Goal: Task Accomplishment & Management: Use online tool/utility

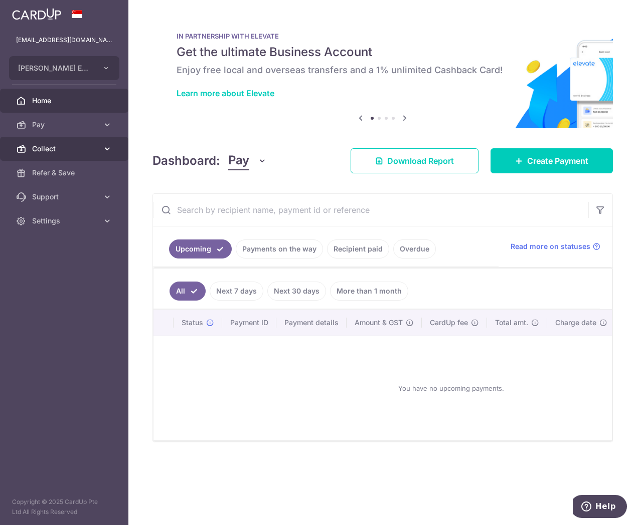
click at [65, 148] on span "Collect" at bounding box center [65, 149] width 66 height 10
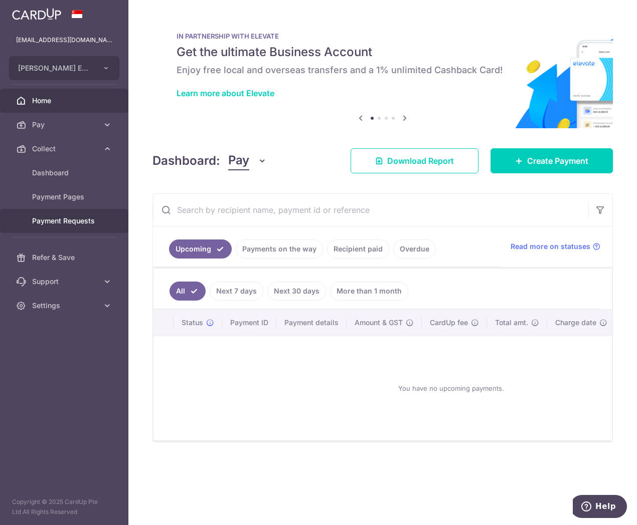
click at [58, 221] on span "Payment Requests" at bounding box center [65, 221] width 66 height 10
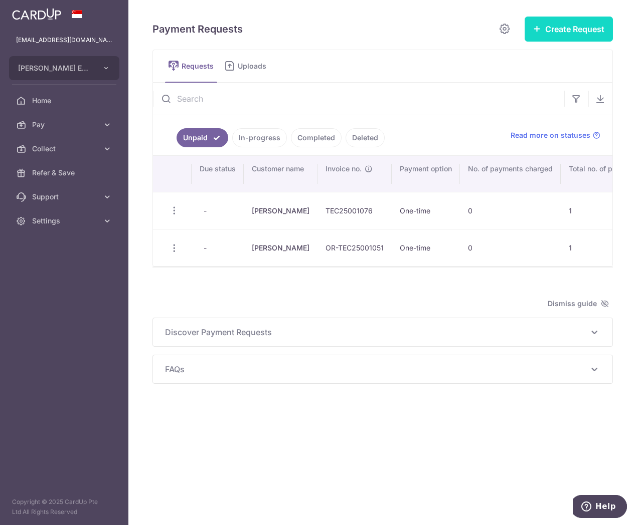
click at [576, 29] on button "Create Request" at bounding box center [568, 29] width 88 height 25
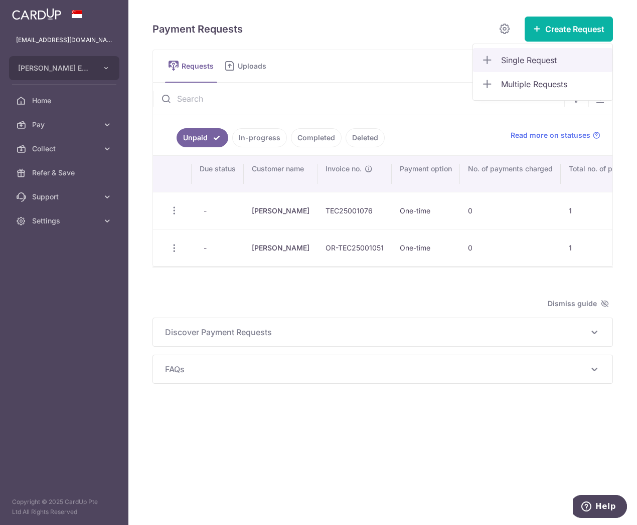
click at [523, 58] on span "Single Request" at bounding box center [552, 60] width 103 height 12
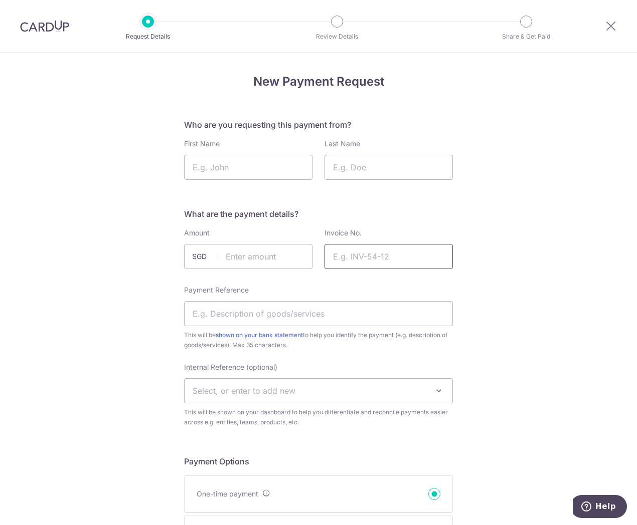
click at [371, 261] on input "Invoice No." at bounding box center [388, 256] width 128 height 25
paste input "OR-TEC25001145"
type input "OR-TEC25001145"
drag, startPoint x: 240, startPoint y: 261, endPoint x: 523, endPoint y: 287, distance: 284.5
click at [242, 260] on input "text" at bounding box center [248, 256] width 128 height 25
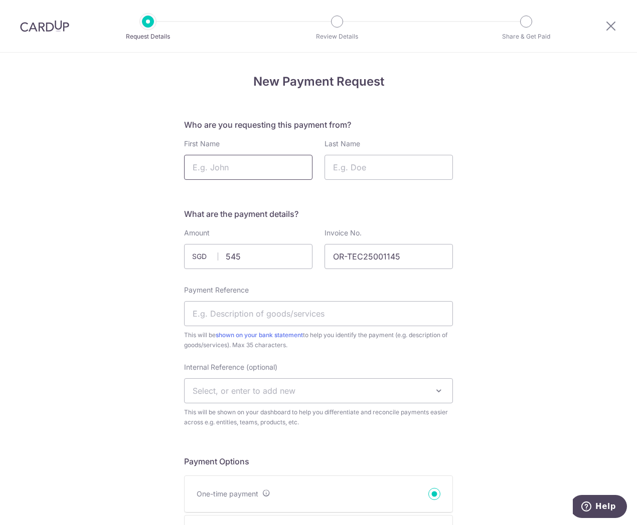
type input "545.00"
click at [223, 167] on input "First Name" at bounding box center [248, 167] width 128 height 25
type input "Addison"
type input "Tan"
click at [279, 318] on input "Payment Reference" at bounding box center [318, 313] width 269 height 25
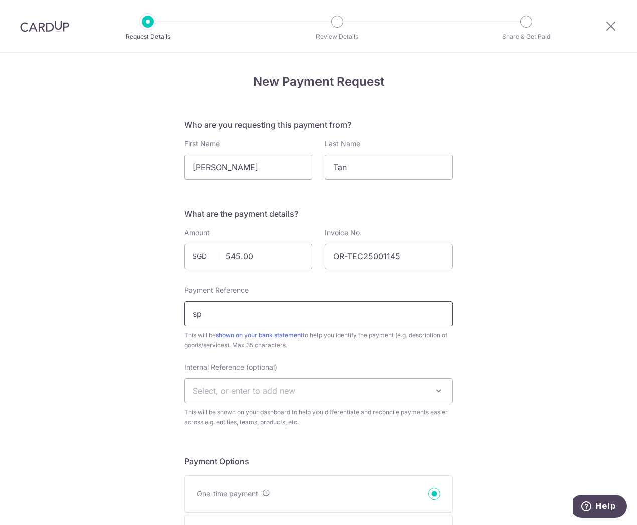
type input "s"
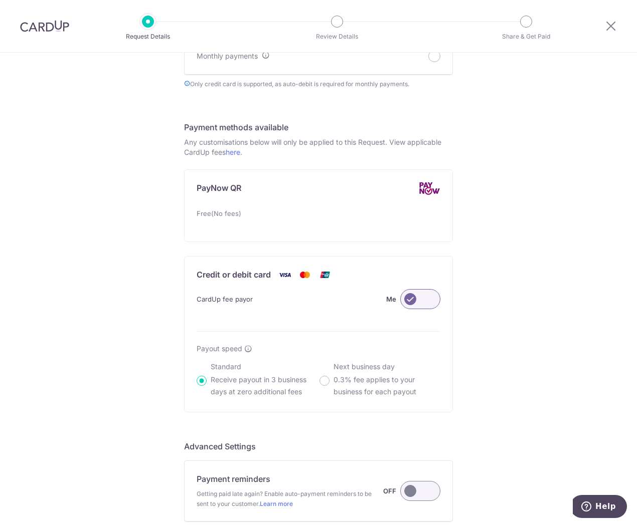
scroll to position [607, 0]
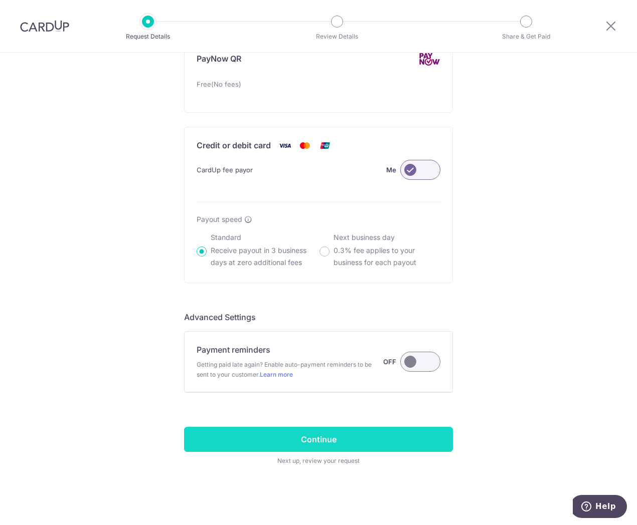
type input "Spare Ortho-K lenses"
click at [357, 438] on input "Continue" at bounding box center [318, 439] width 269 height 25
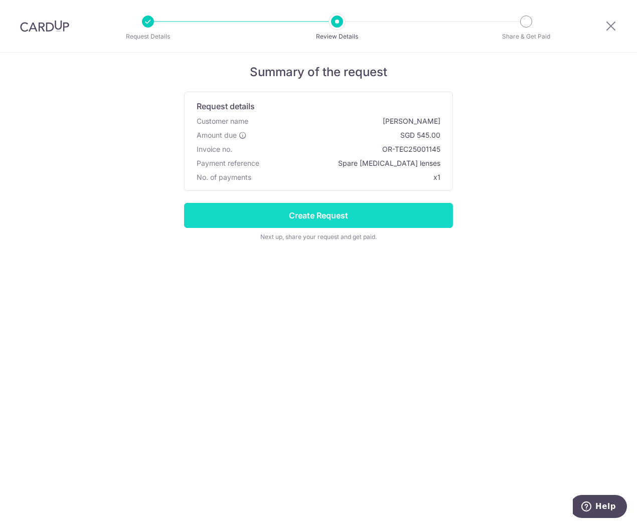
click at [354, 218] on input "Create Request" at bounding box center [318, 215] width 269 height 25
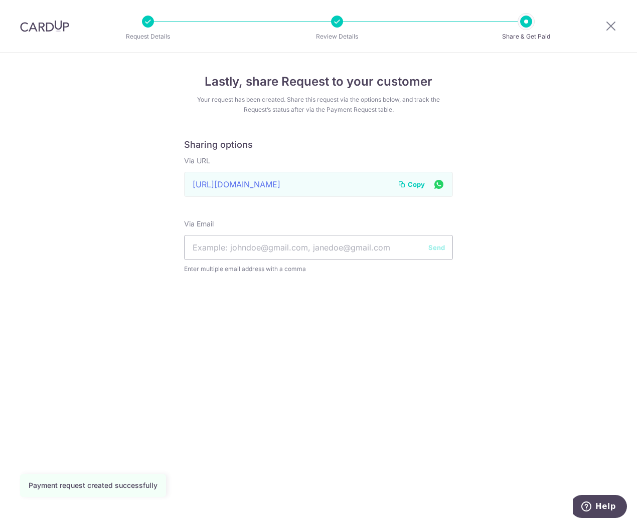
click at [407, 184] on button "Copy" at bounding box center [411, 185] width 27 height 10
